Goal: Transaction & Acquisition: Purchase product/service

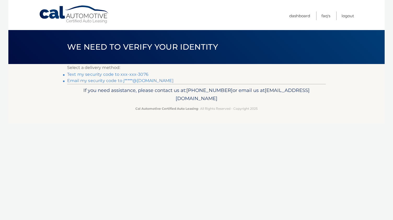
click at [138, 74] on link "Text my security code to xxx-xxx-3076" at bounding box center [107, 74] width 81 height 5
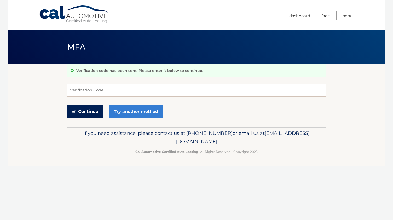
click at [85, 114] on button "Continue" at bounding box center [85, 111] width 36 height 13
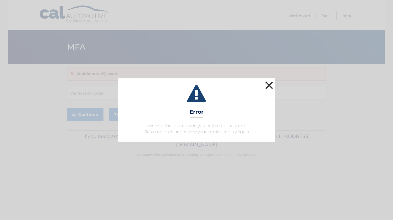
click at [269, 81] on button "×" at bounding box center [269, 85] width 10 height 10
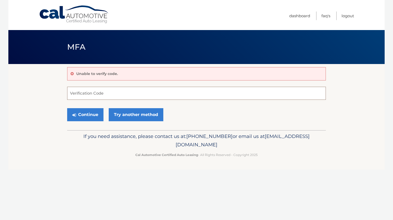
click at [95, 93] on input "Verification Code" at bounding box center [196, 93] width 259 height 13
type input "614808"
click at [121, 113] on link "Try another method" at bounding box center [136, 114] width 55 height 13
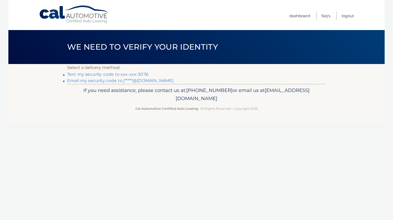
click at [111, 74] on link "Text my security code to xxx-xxx-3076" at bounding box center [107, 74] width 81 height 5
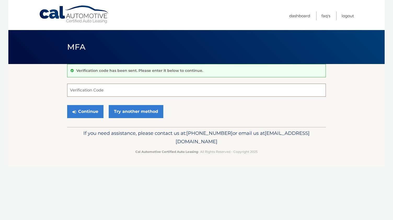
click at [77, 91] on input "Verification Code" at bounding box center [196, 90] width 259 height 13
type input "989409"
click at [75, 114] on button "Continue" at bounding box center [85, 111] width 36 height 13
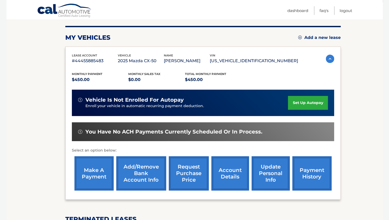
scroll to position [62, 0]
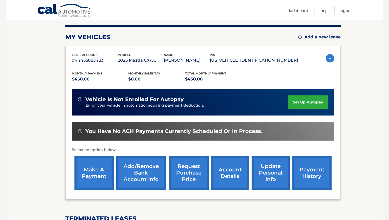
click at [97, 176] on link "make a payment" at bounding box center [93, 173] width 39 height 34
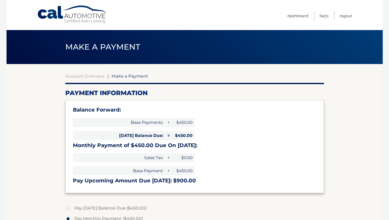
select select "NDgxYzVhOWUtMDAxNi00ODJjLTkzMTAtYTY4ZDkxNTU1NDdh"
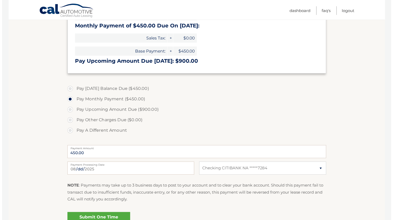
scroll to position [120, 0]
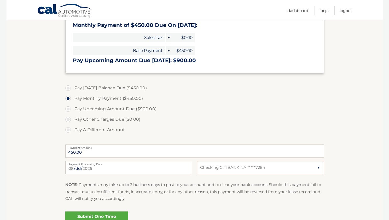
click at [318, 167] on select "Select Bank Account Checking CITIBANK NA *****7284" at bounding box center [260, 167] width 127 height 13
click at [197, 161] on select "Select Bank Account Checking CITIBANK NA *****7284" at bounding box center [260, 167] width 127 height 13
click at [68, 87] on label "Pay Today's Balance Due ($450.00)" at bounding box center [194, 88] width 259 height 10
click at [68, 87] on input "Pay Today's Balance Due ($450.00)" at bounding box center [69, 87] width 5 height 8
radio input "true"
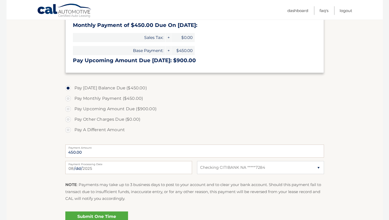
click at [98, 214] on link "Submit One Time Payment" at bounding box center [96, 219] width 63 height 17
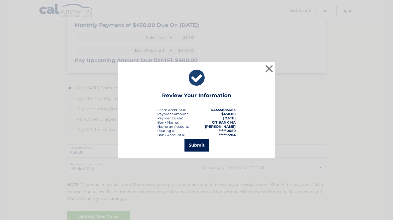
click at [196, 146] on button "Submit" at bounding box center [196, 145] width 24 height 13
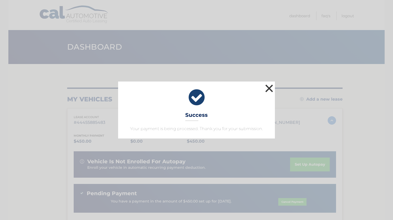
click at [267, 89] on button "×" at bounding box center [269, 88] width 10 height 10
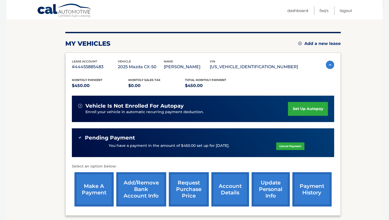
scroll to position [101, 0]
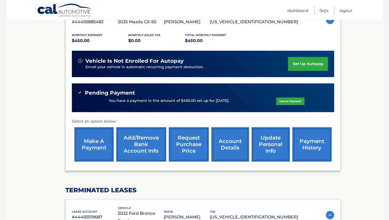
click at [94, 144] on link "make a payment" at bounding box center [93, 144] width 39 height 34
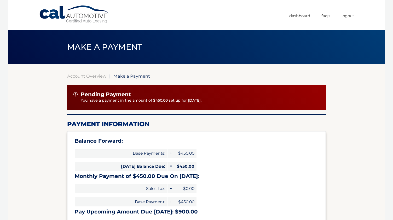
select select "NDgxYzVhOWUtMDAxNi00ODJjLTkzMTAtYTY4ZDkxNTU1NDdh"
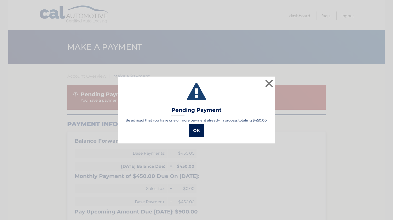
click at [196, 129] on button "OK" at bounding box center [196, 130] width 15 height 13
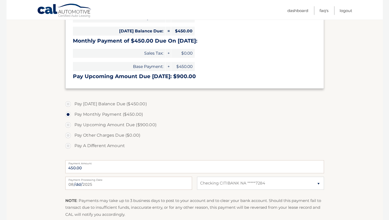
scroll to position [139, 0]
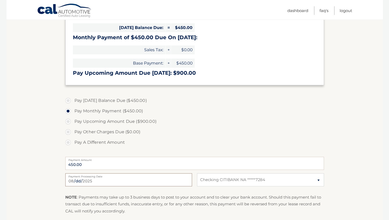
click at [180, 182] on input "[DATE]" at bounding box center [128, 179] width 127 height 13
click at [68, 144] on label "Pay A Different Amount" at bounding box center [194, 142] width 259 height 10
click at [68, 144] on input "Pay A Different Amount" at bounding box center [69, 141] width 5 height 8
radio input "true"
type input "450.00"
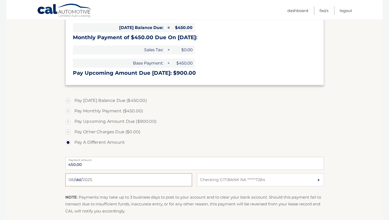
click at [81, 179] on input "Payment Date" at bounding box center [128, 179] width 127 height 13
click at [70, 180] on input "Payment Date" at bounding box center [128, 179] width 127 height 13
click at [73, 181] on input "Payment Date" at bounding box center [128, 179] width 127 height 13
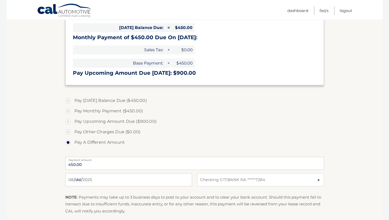
click at [187, 134] on label "Pay Other Charges Due ($0.00)" at bounding box center [194, 132] width 259 height 10
